Goal: Find specific page/section: Find specific page/section

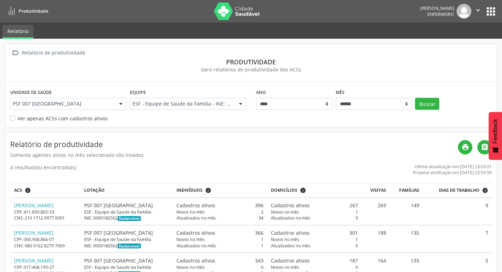
scroll to position [51, 0]
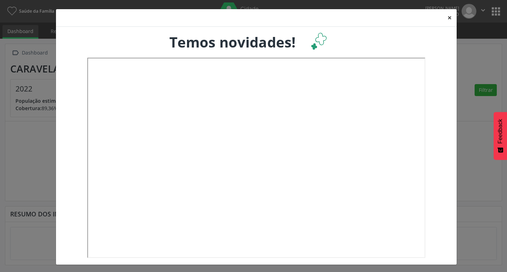
click at [448, 18] on button "×" at bounding box center [450, 17] width 14 height 17
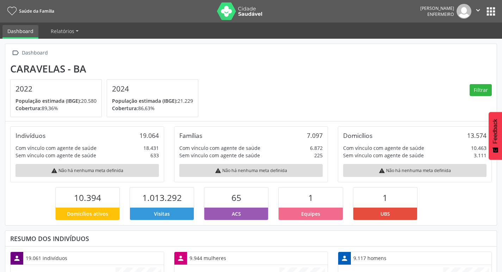
click at [487, 12] on button "apps" at bounding box center [491, 11] width 12 height 12
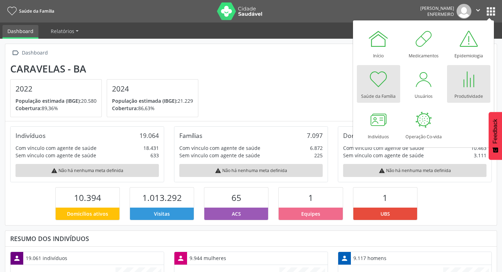
click at [467, 81] on div at bounding box center [468, 79] width 21 height 21
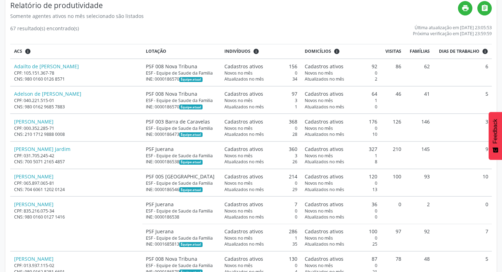
scroll to position [70, 0]
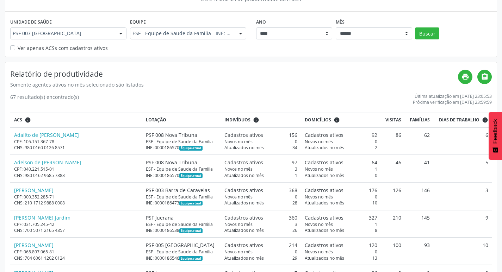
click at [19, 50] on label "Ver apenas ACSs com cadastros ativos" at bounding box center [63, 47] width 90 height 7
click at [432, 30] on button "Buscar" at bounding box center [427, 33] width 24 height 12
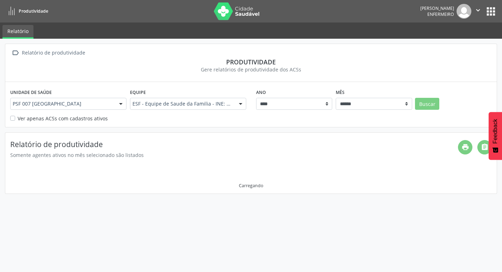
scroll to position [0, 0]
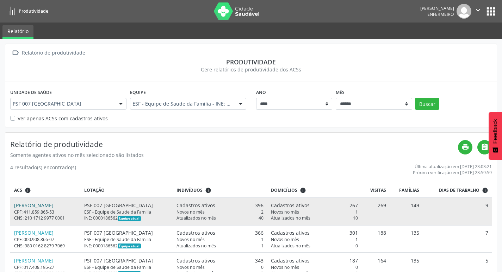
click at [50, 206] on link "[PERSON_NAME]" at bounding box center [33, 205] width 39 height 7
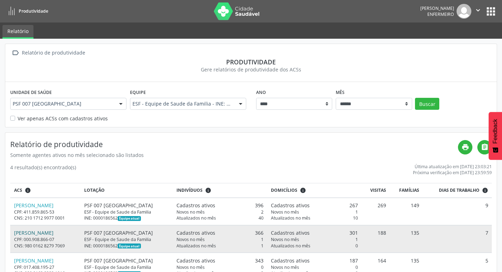
click at [36, 231] on link "[PERSON_NAME]" at bounding box center [33, 233] width 39 height 7
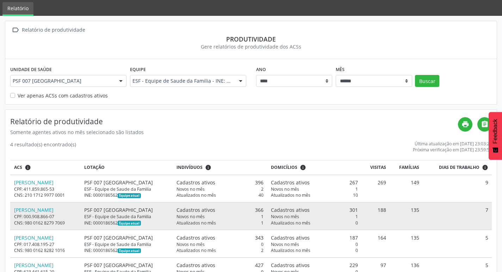
scroll to position [35, 0]
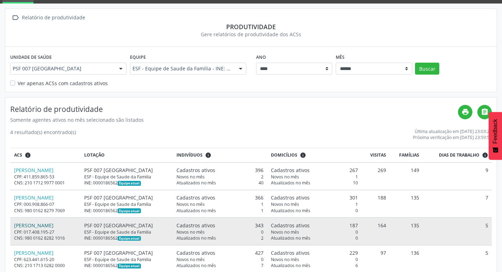
click at [54, 228] on link "[PERSON_NAME]" at bounding box center [33, 225] width 39 height 7
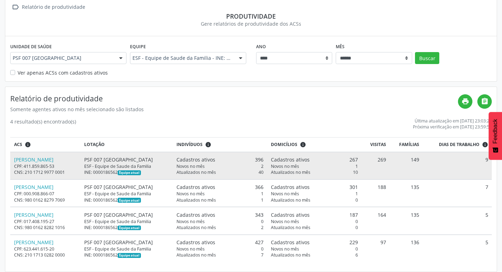
scroll to position [51, 0]
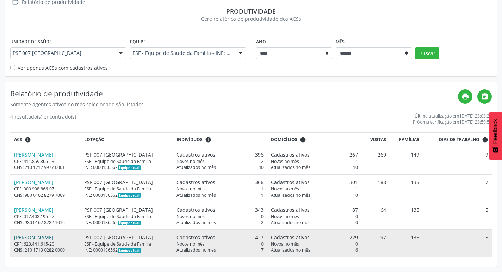
click at [54, 237] on link "[PERSON_NAME]" at bounding box center [33, 237] width 39 height 7
